Goal: Transaction & Acquisition: Purchase product/service

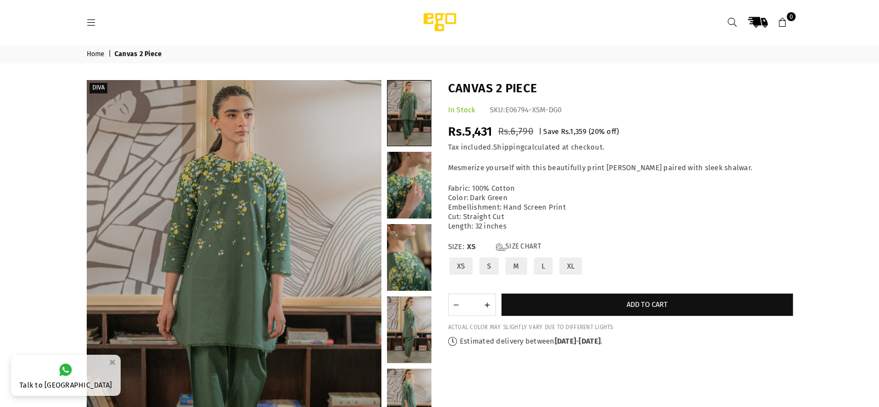
click at [496, 85] on h1 "Canvas 2 Piece" at bounding box center [620, 88] width 345 height 17
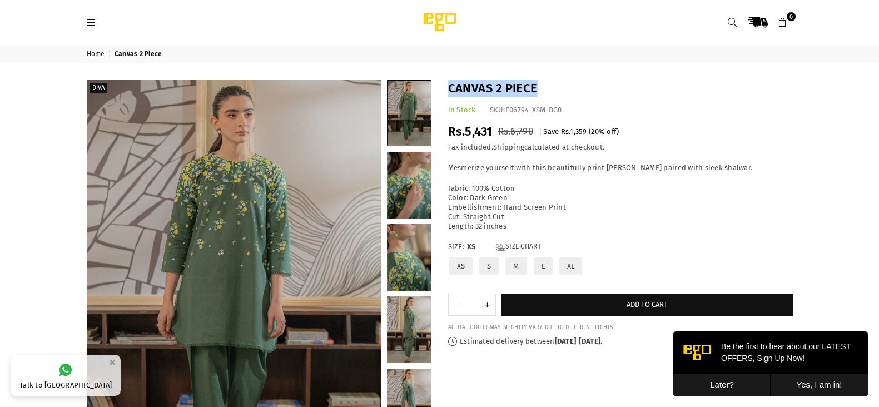
copy div "Canvas 2 Piece"
click at [474, 132] on span "Rs.5,431" at bounding box center [470, 131] width 44 height 15
copy div "Rs.5,431"
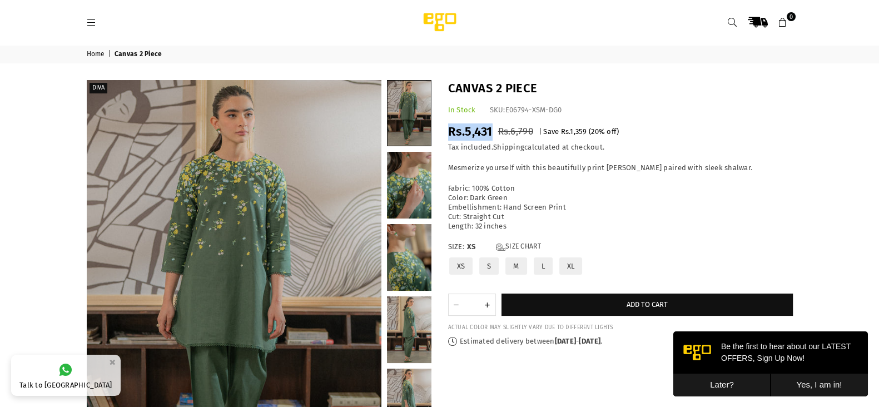
click at [93, 27] on icon at bounding box center [92, 23] width 10 height 10
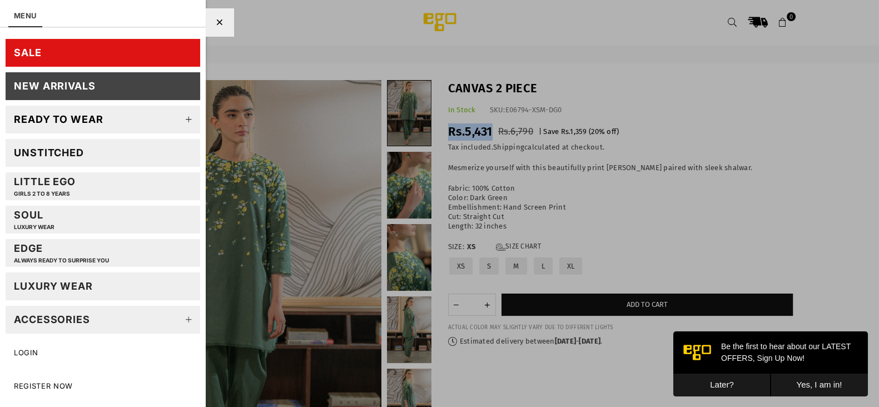
click at [84, 82] on div "New Arrivals" at bounding box center [55, 85] width 82 height 13
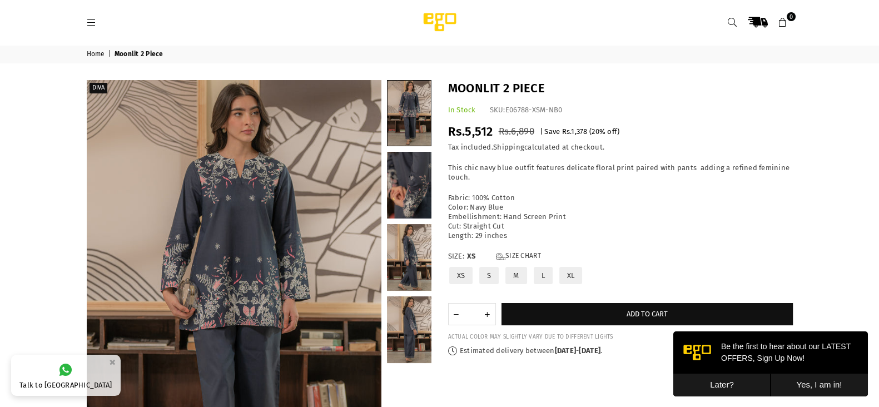
click at [522, 87] on h1 "Moonlit 2 Piece" at bounding box center [620, 88] width 345 height 17
copy div "Moonlit 2 Piece"
click at [472, 128] on span "Rs.5,512" at bounding box center [470, 131] width 45 height 15
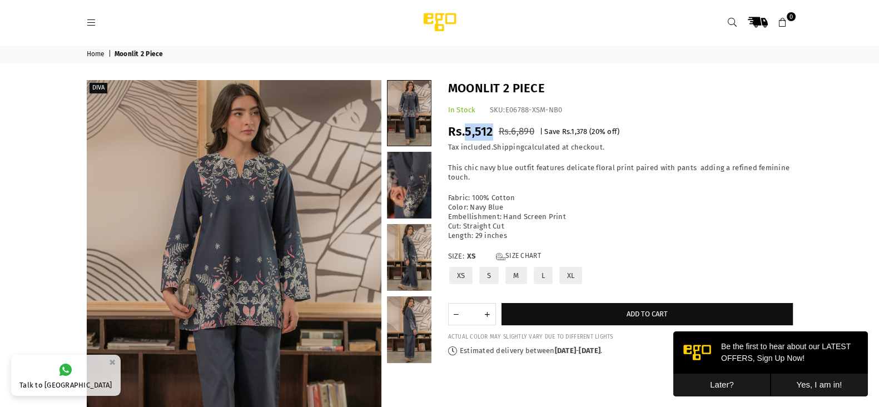
click at [472, 128] on span "Rs.5,512" at bounding box center [470, 131] width 45 height 15
copy div "Rs.5,512"
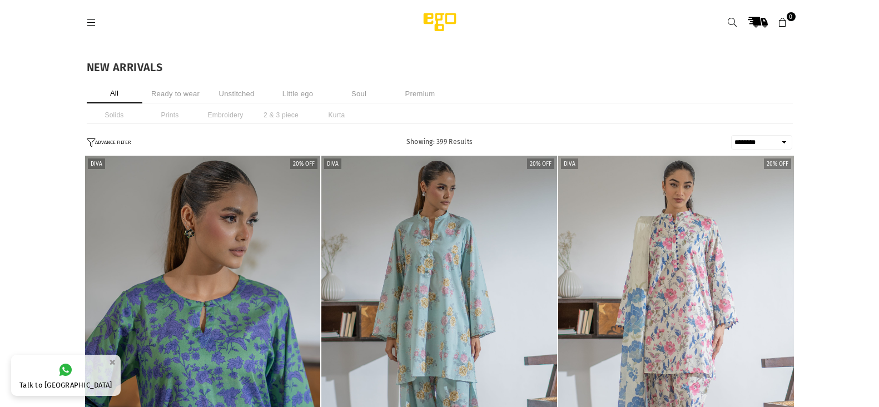
select select "******"
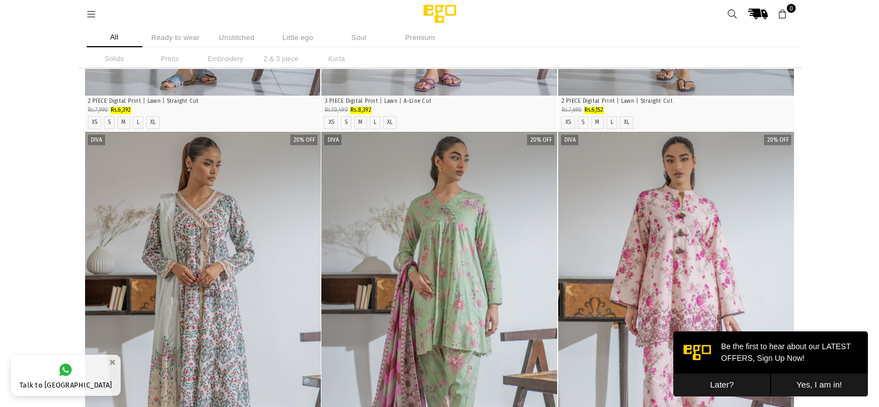
scroll to position [724, 0]
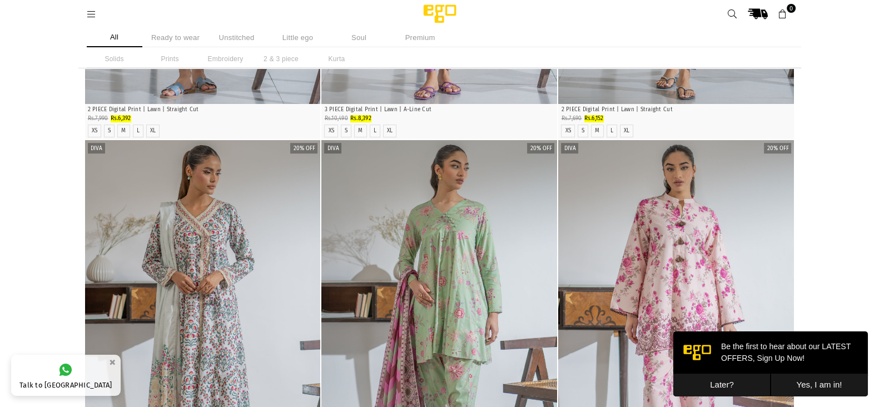
click at [766, 210] on img "1 / 4" at bounding box center [676, 316] width 236 height 353
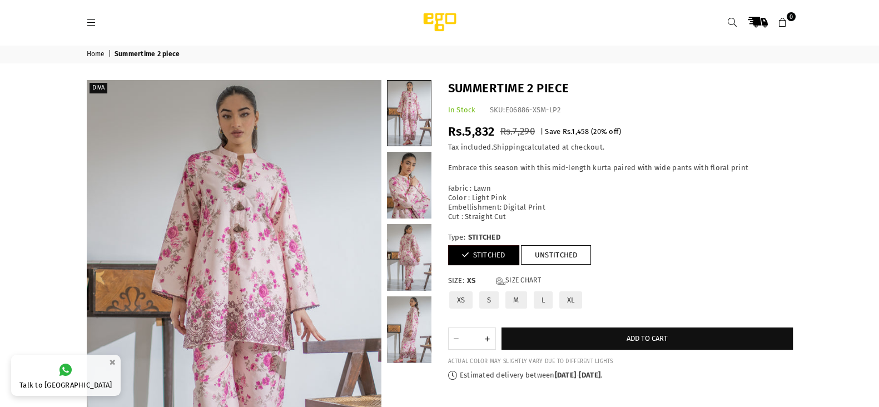
click at [733, 26] on icon at bounding box center [733, 23] width 10 height 10
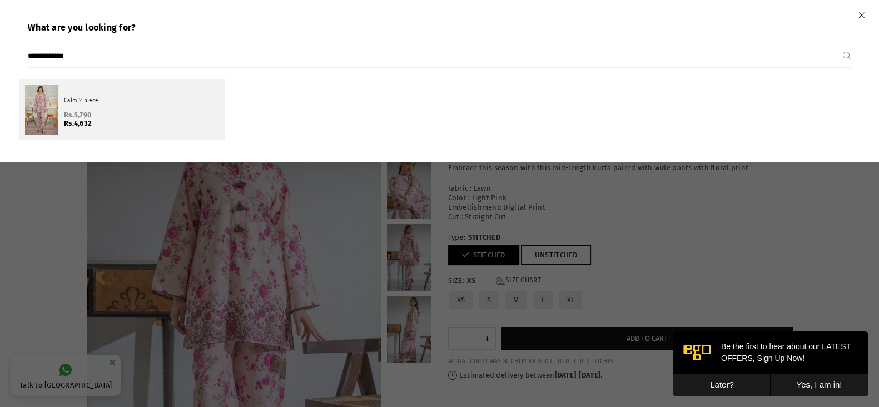
type input "**********"
click at [29, 132] on div at bounding box center [41, 109] width 33 height 50
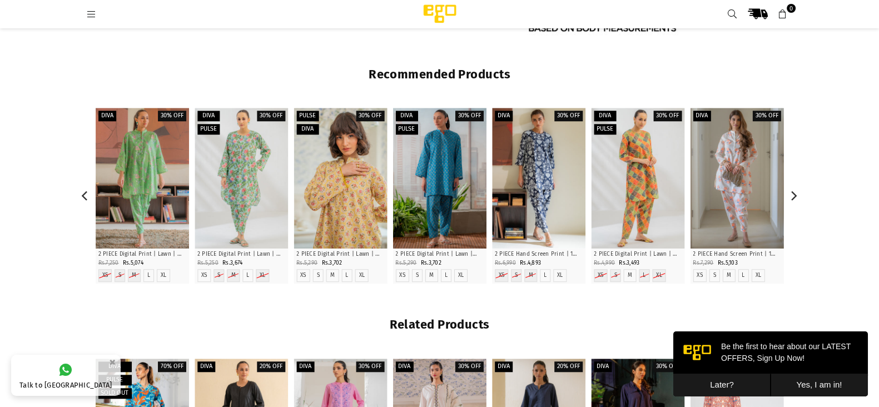
click at [355, 181] on div at bounding box center [339, 178] width 93 height 140
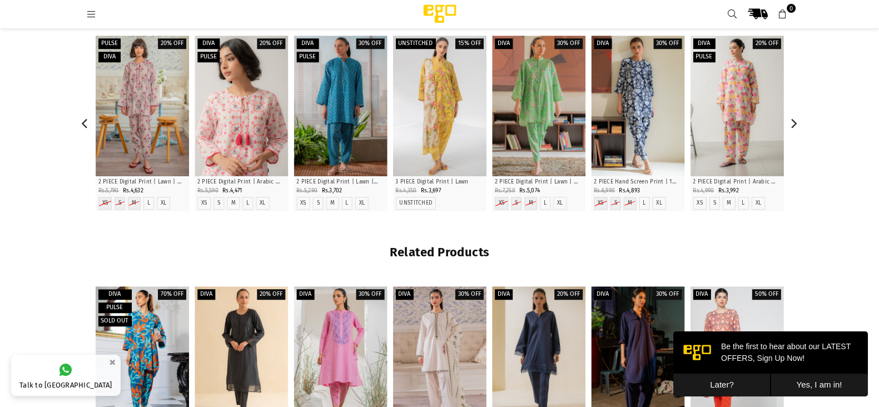
click at [210, 89] on div at bounding box center [241, 106] width 93 height 140
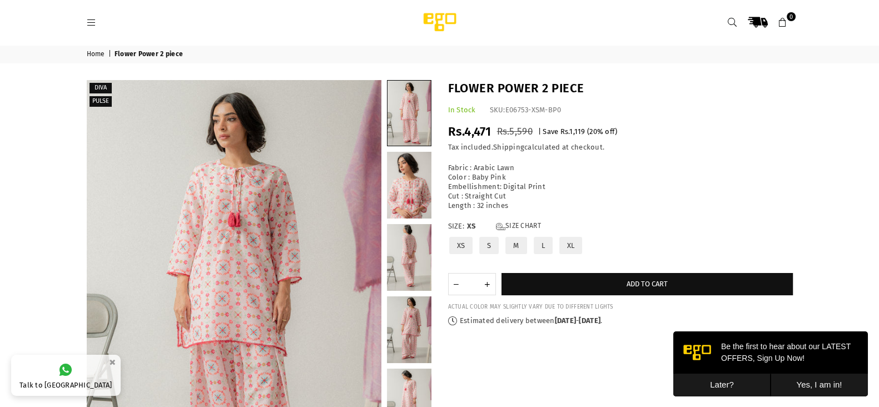
click at [733, 28] on link at bounding box center [733, 22] width 20 height 20
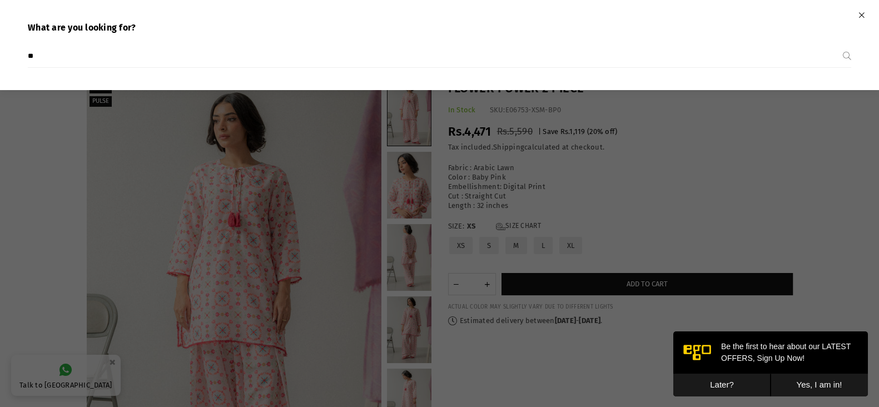
type input "*"
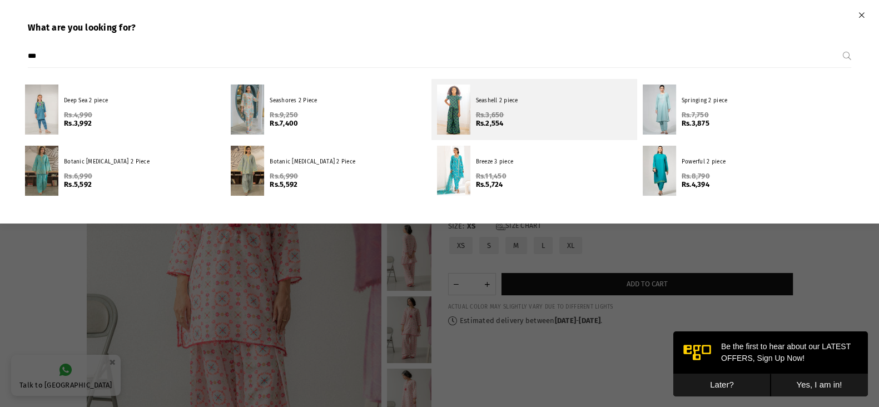
type input "***"
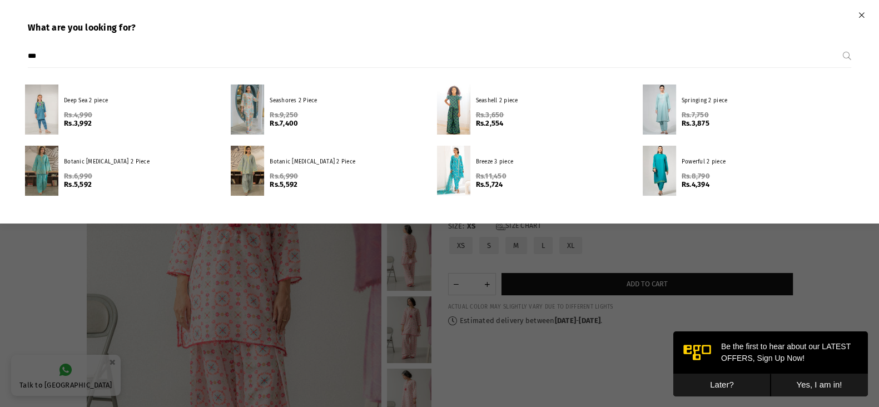
click at [491, 108] on div "Seashell 2 piece Regular price Rs.3,650 Rs.2,554" at bounding box center [554, 109] width 156 height 37
